Goal: Task Accomplishment & Management: Manage account settings

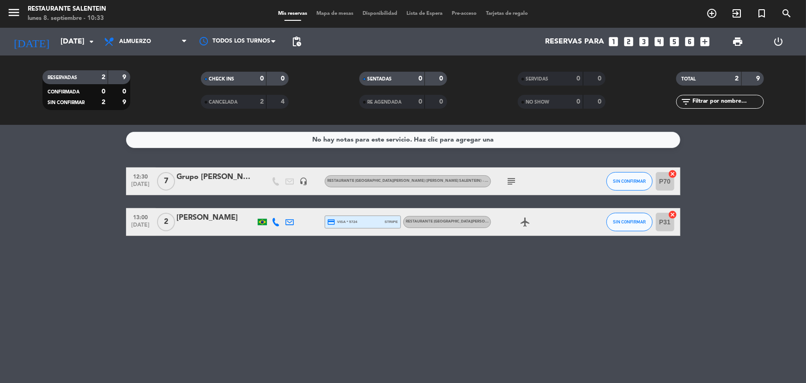
click at [523, 218] on icon "airplanemode_active" at bounding box center [525, 221] width 11 height 11
click at [513, 181] on icon "subject" at bounding box center [511, 181] width 11 height 11
click at [474, 19] on div "menu Restaurante Salentein [DATE] 8. septiembre - 10:33 Mis reservas Mapa de me…" at bounding box center [403, 14] width 806 height 28
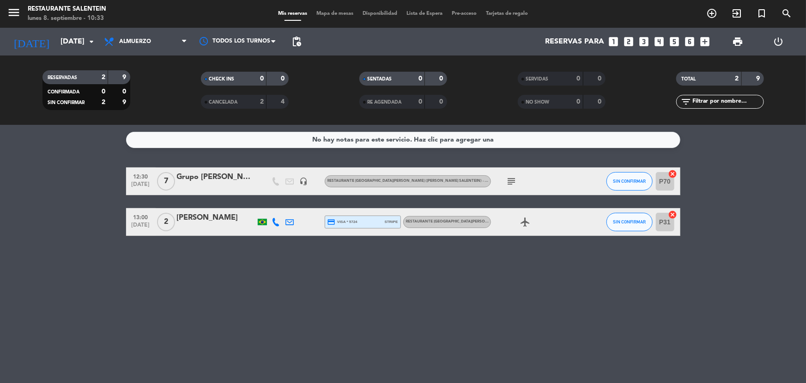
click at [474, 14] on span "Pre-acceso" at bounding box center [464, 13] width 34 height 5
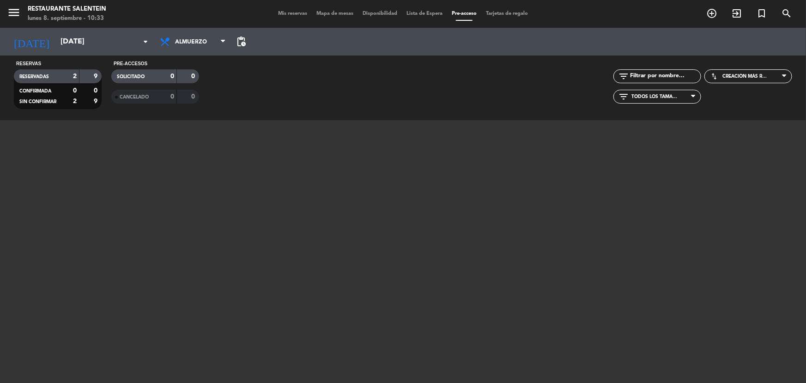
click at [289, 14] on span "Mis reservas" at bounding box center [293, 13] width 38 height 5
